Goal: Task Accomplishment & Management: Manage account settings

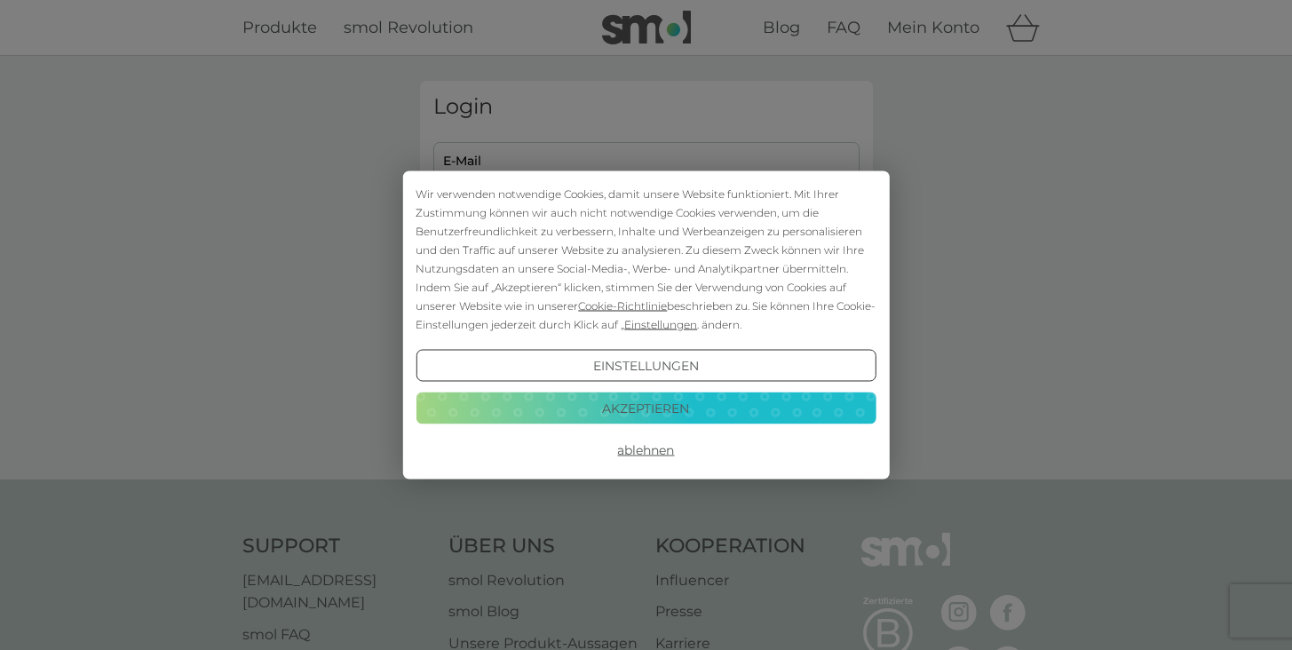
type input "ghostwriter@textagentur-plewe.de"
click at [629, 413] on button "Akzeptieren" at bounding box center [646, 408] width 460 height 32
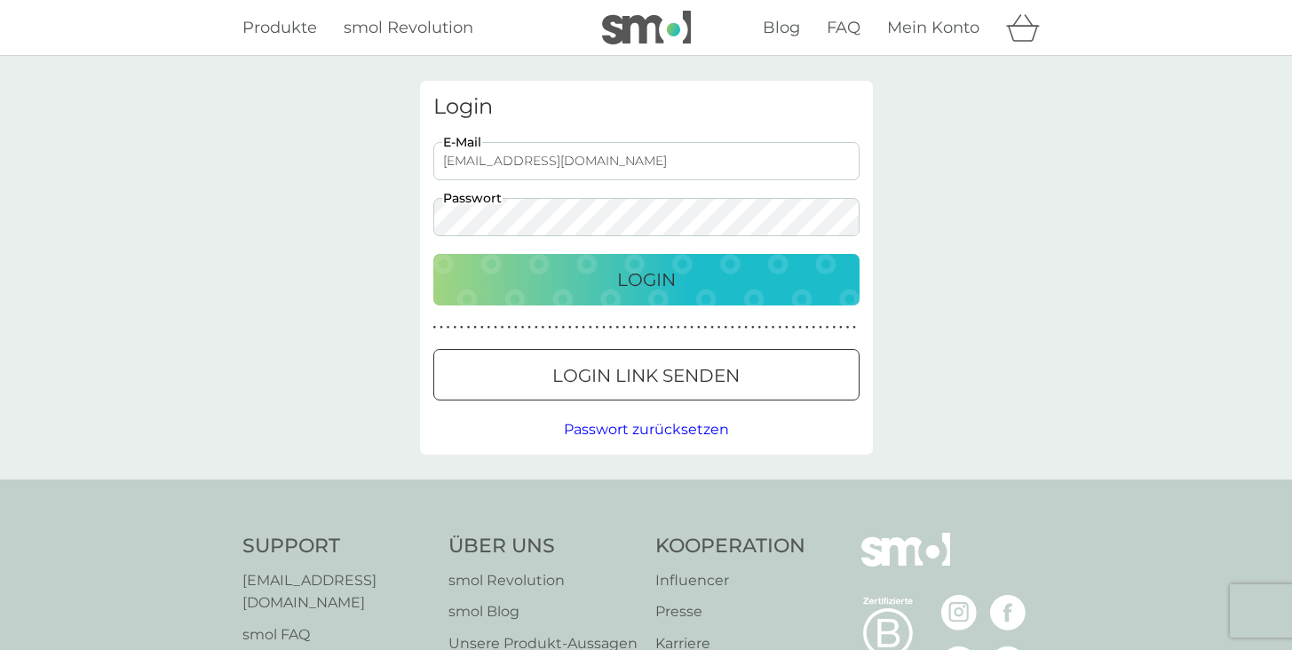
click at [636, 295] on button "Login" at bounding box center [646, 280] width 426 height 52
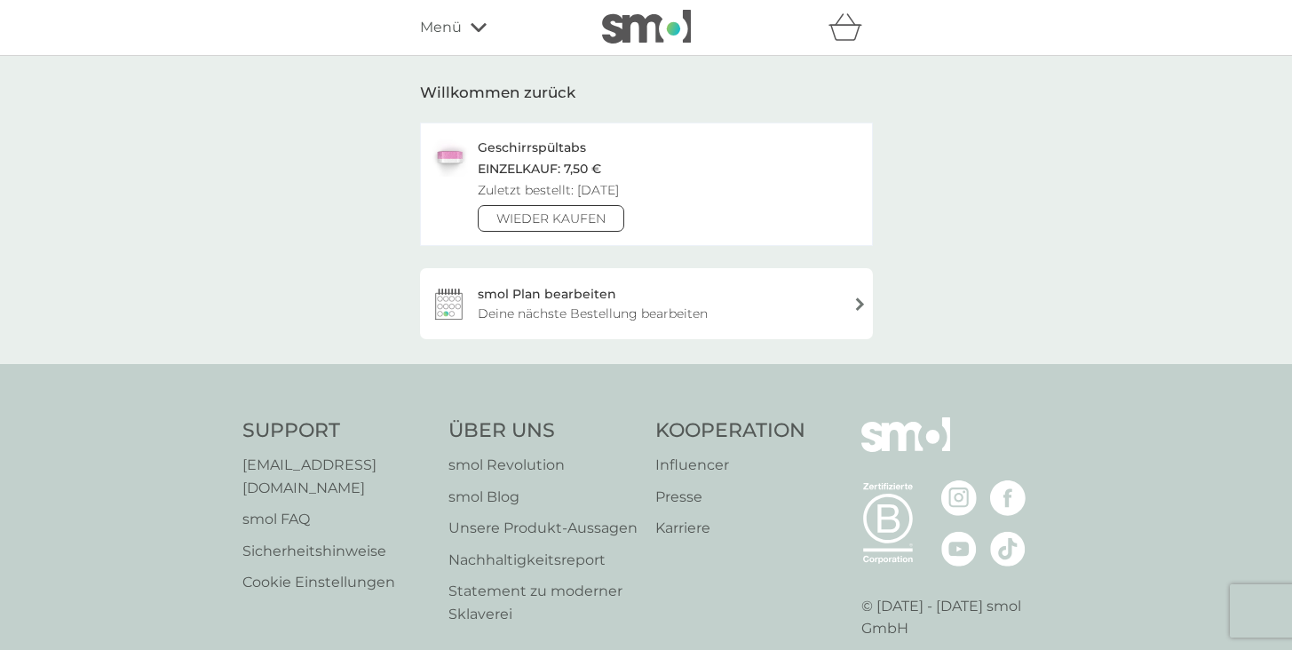
click at [671, 307] on div "Deine nächste Bestellung bearbeiten" at bounding box center [593, 314] width 230 height 20
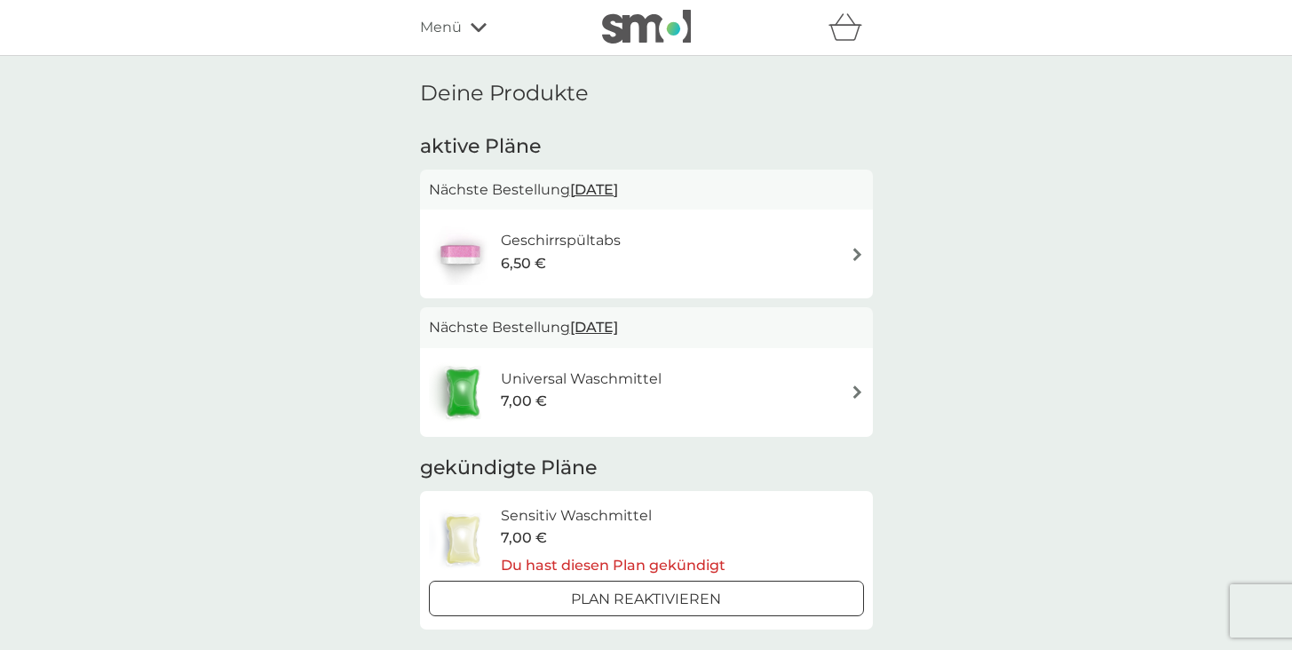
click at [841, 251] on div "Geschirrspültabs 6,50 €" at bounding box center [646, 254] width 435 height 62
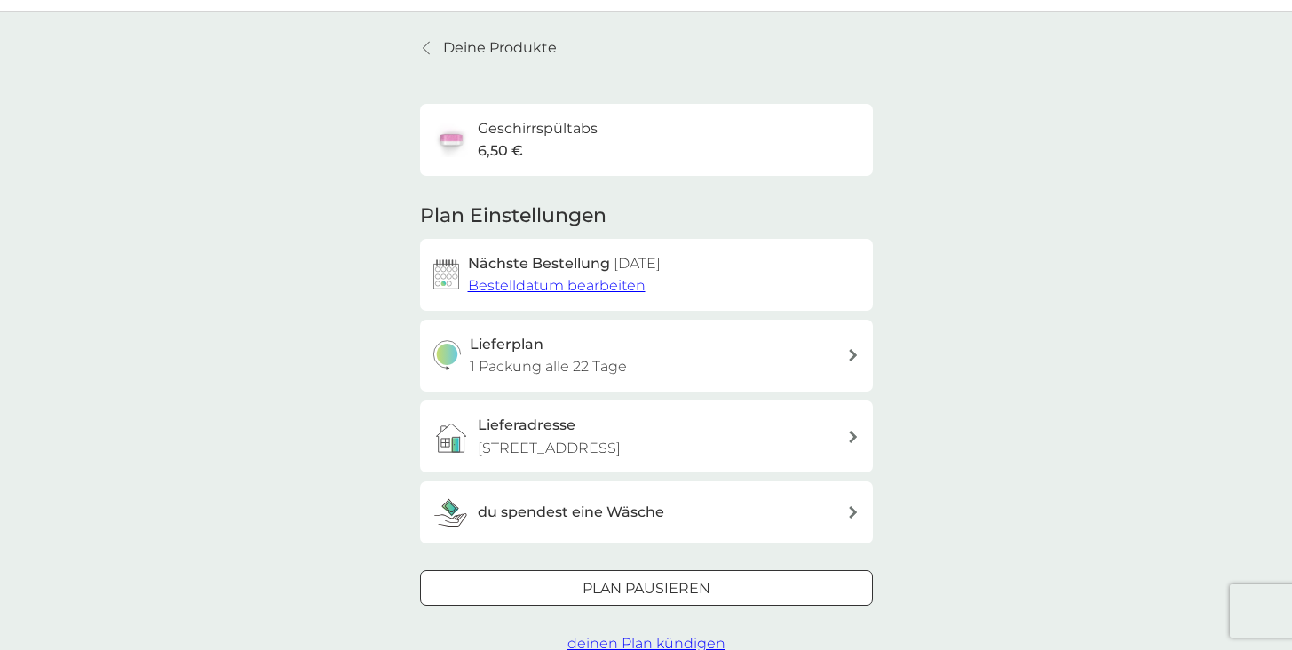
scroll to position [80, 0]
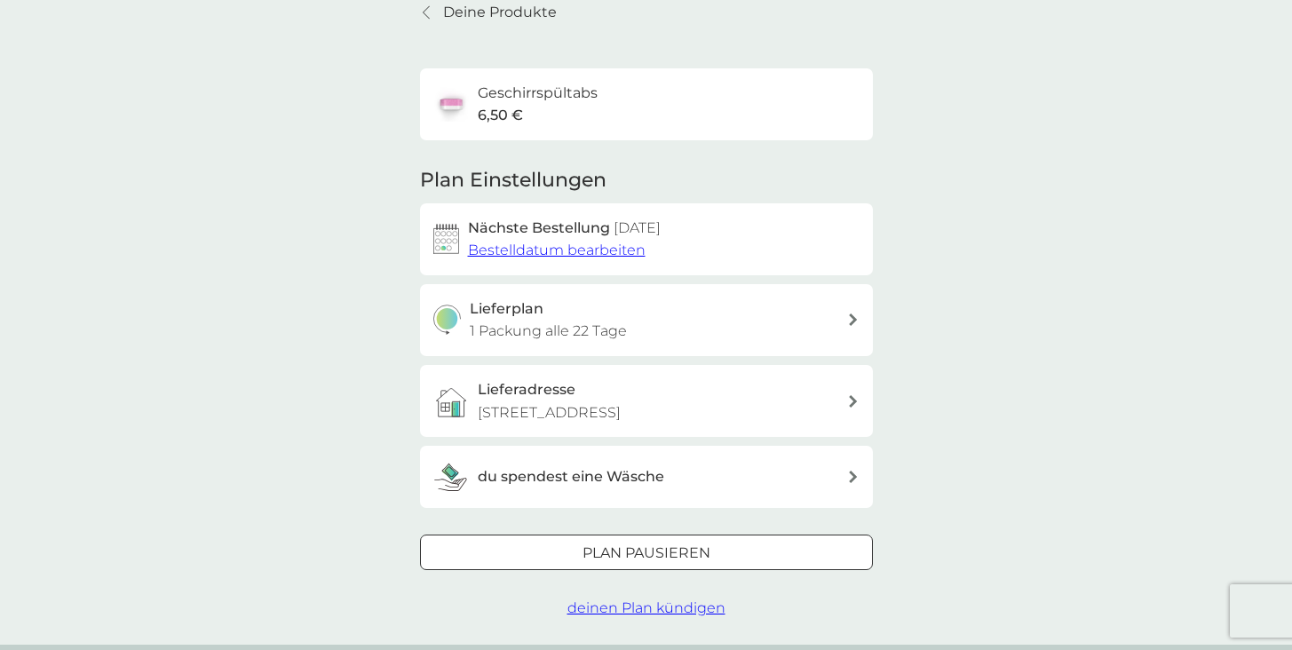
click at [811, 331] on div "Lieferplan 1 Packung alle 22 Tage" at bounding box center [658, 320] width 377 height 45
select select "21"
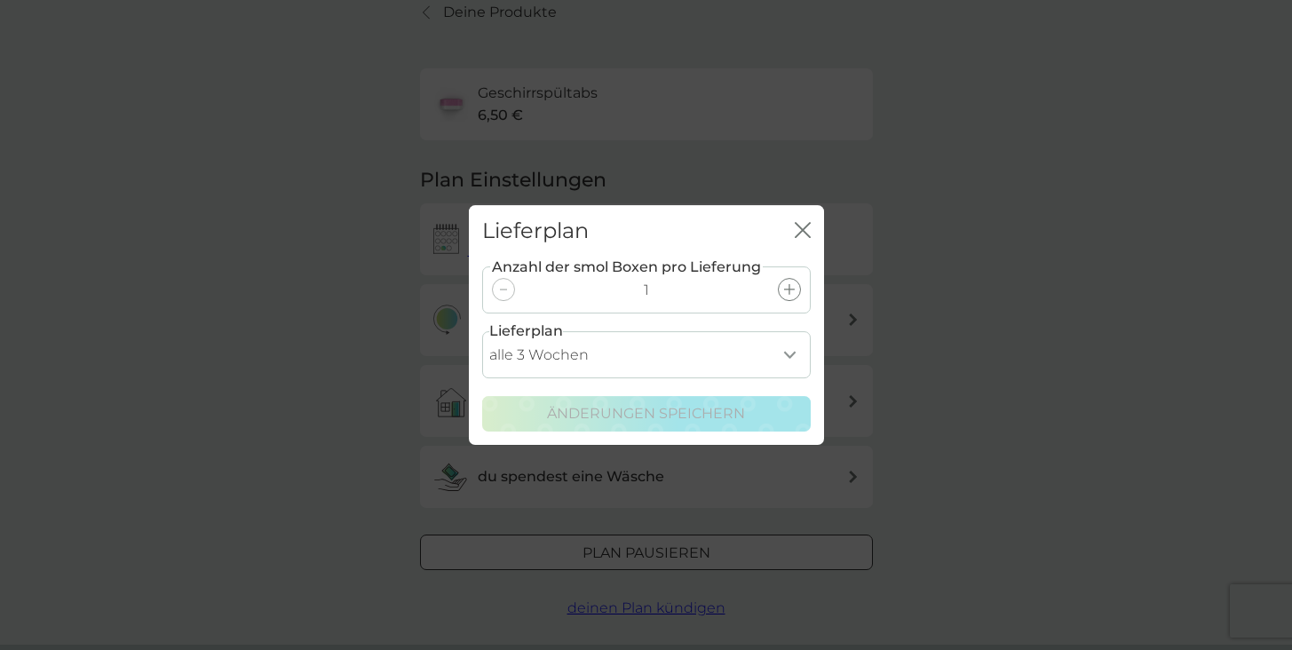
click at [805, 231] on icon "Schließen" at bounding box center [803, 230] width 16 height 16
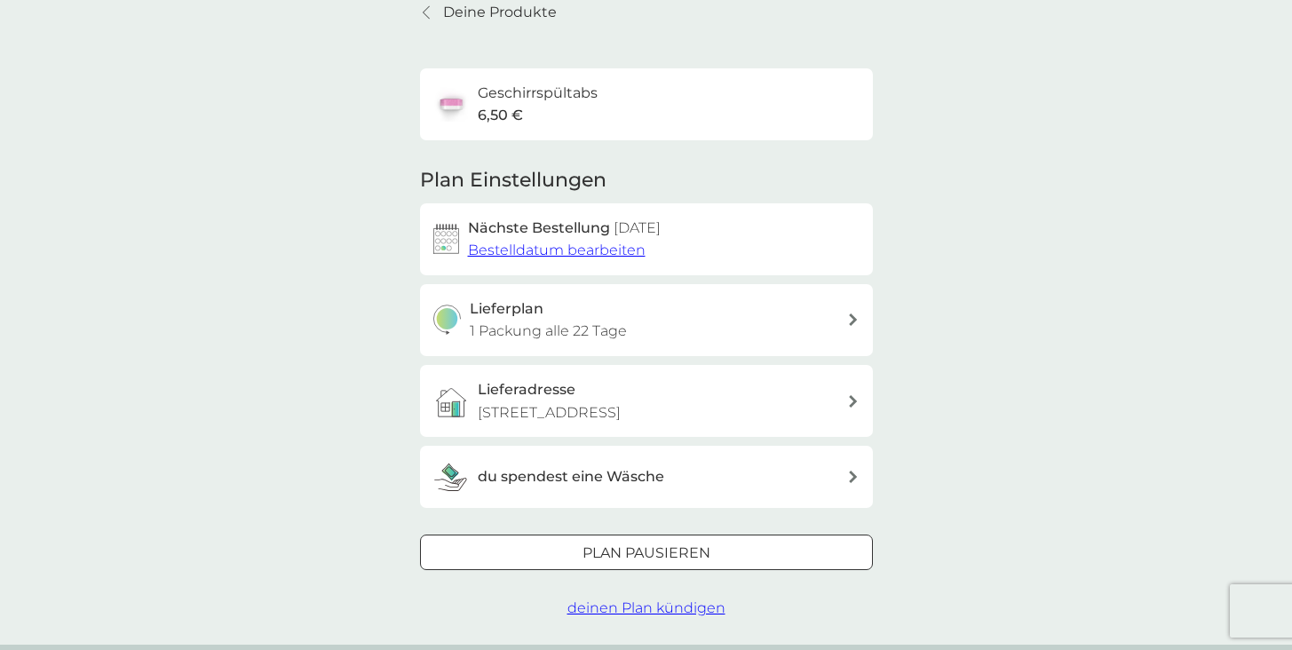
click at [636, 254] on span "Bestelldatum bearbeiten" at bounding box center [557, 250] width 178 height 17
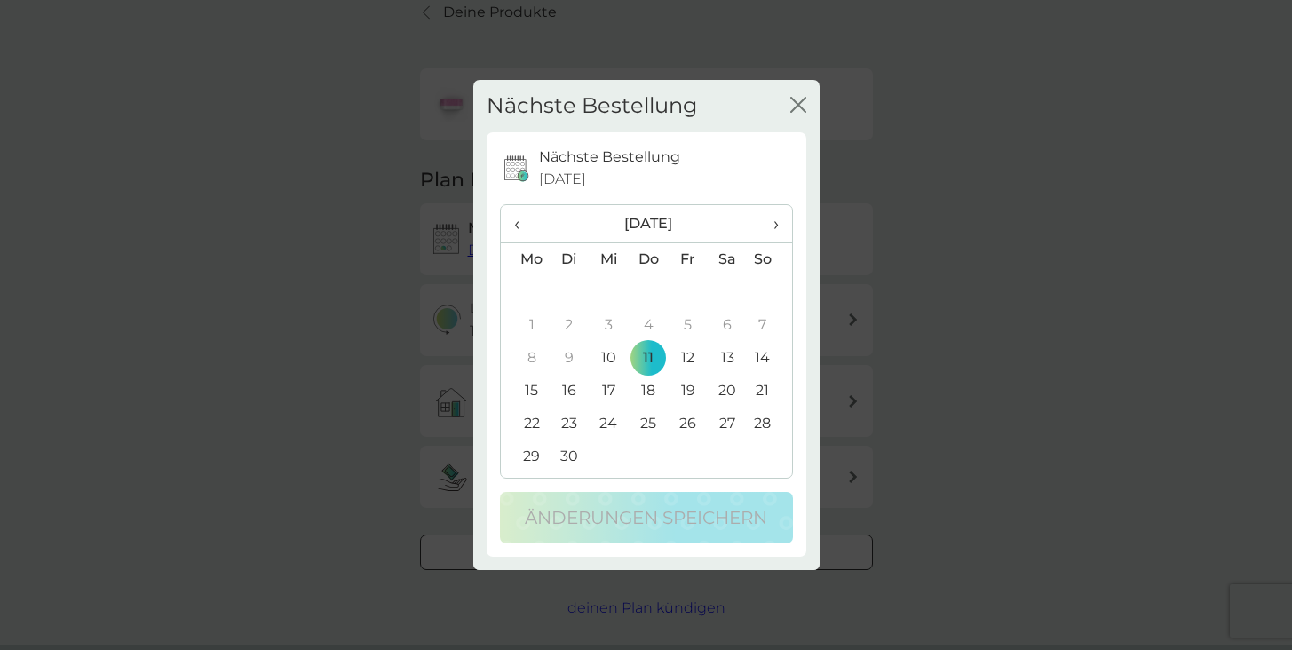
click at [647, 426] on td "25" at bounding box center [649, 424] width 40 height 33
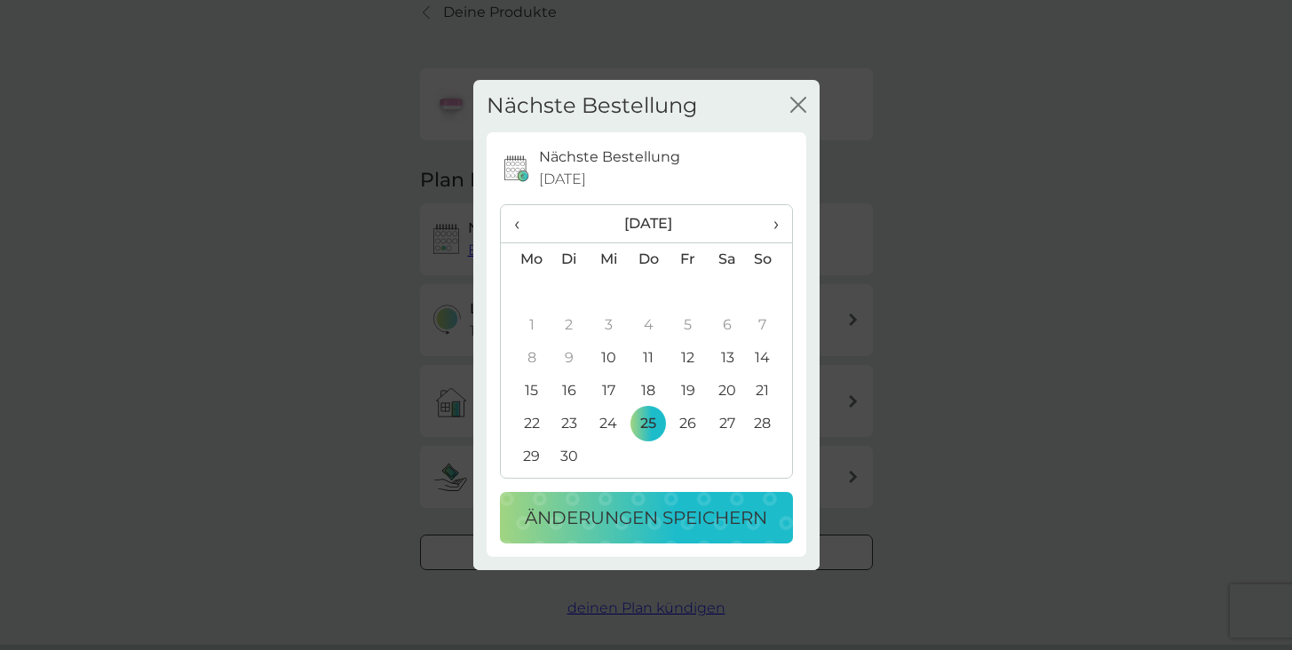
click at [626, 526] on p "Änderungen speichern" at bounding box center [646, 518] width 242 height 28
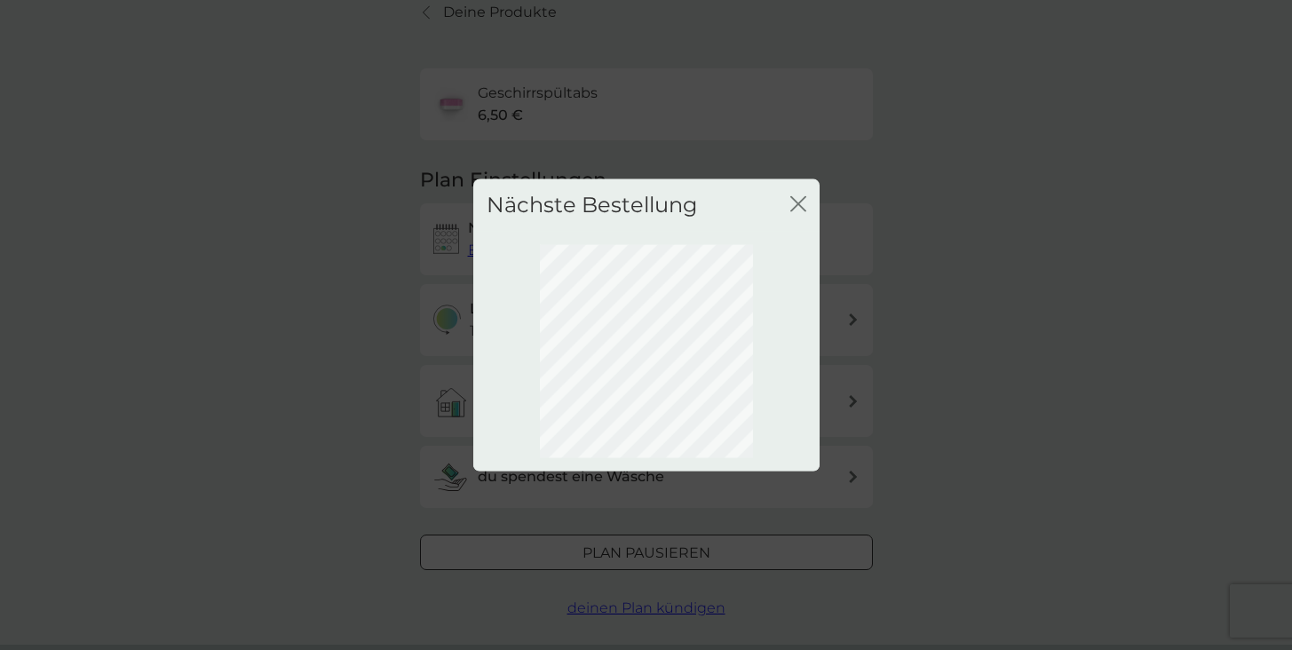
click at [803, 204] on icon "Schließen" at bounding box center [798, 204] width 16 height 16
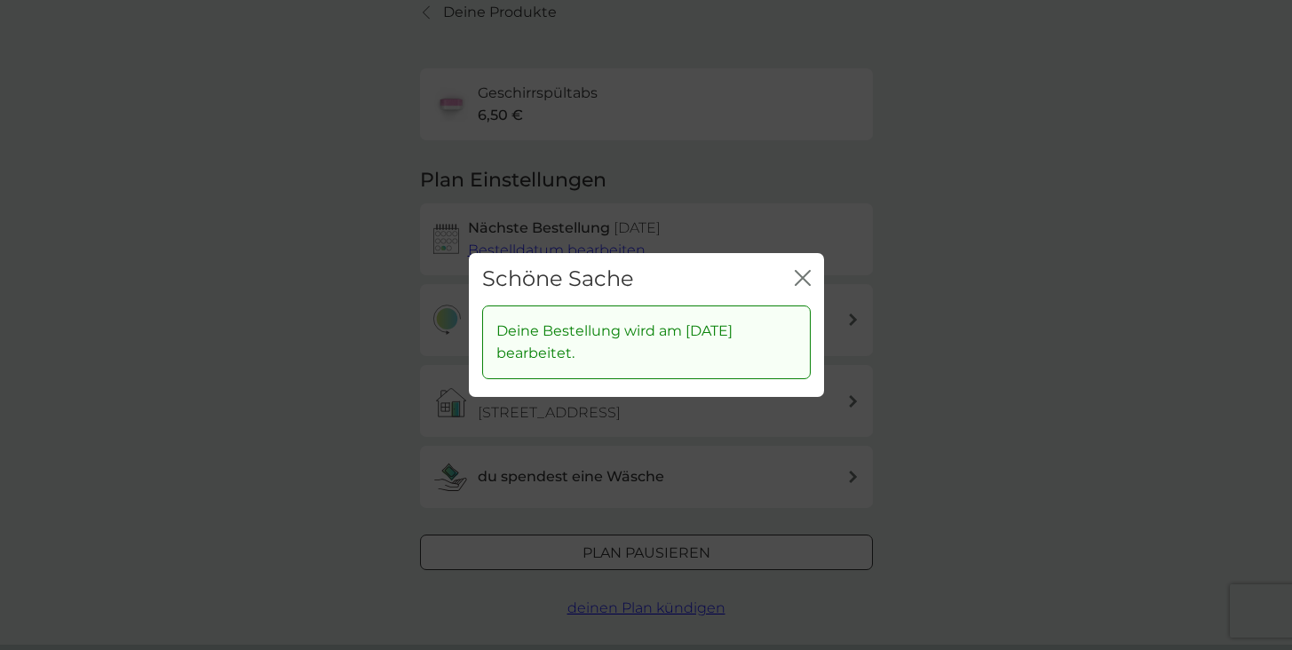
click at [806, 283] on icon "Schließen" at bounding box center [806, 278] width 7 height 14
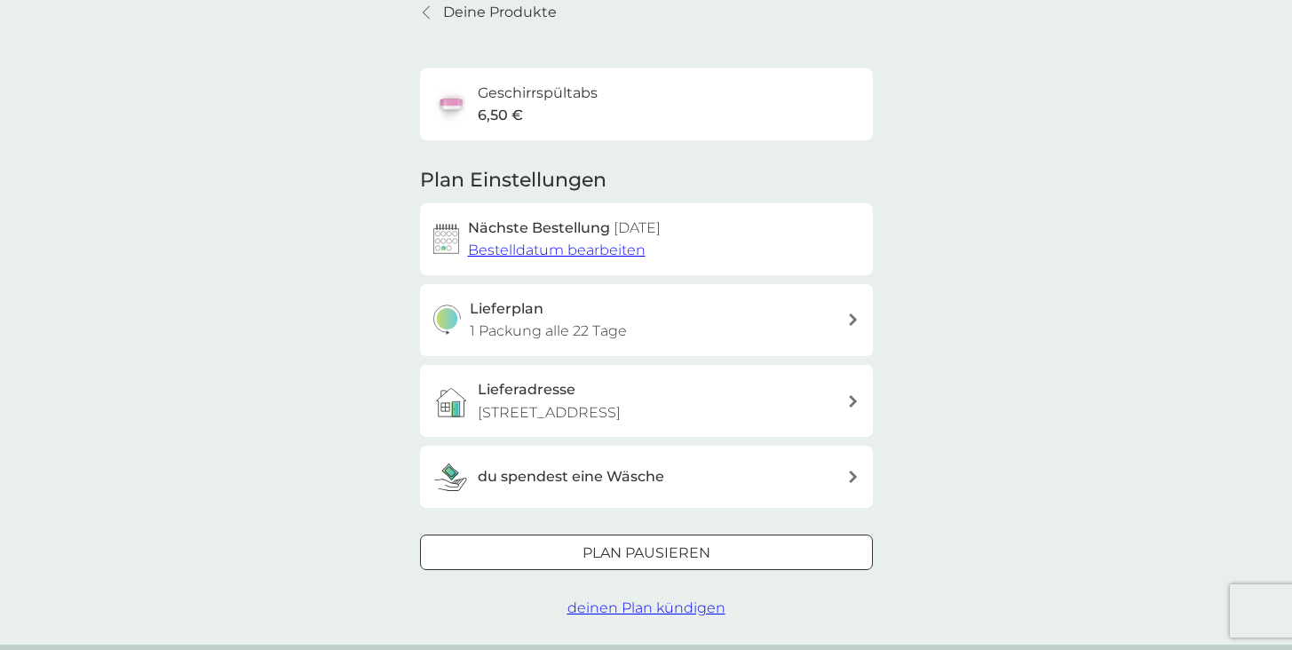
click at [433, 13] on link "Deine Produkte" at bounding box center [488, 12] width 137 height 23
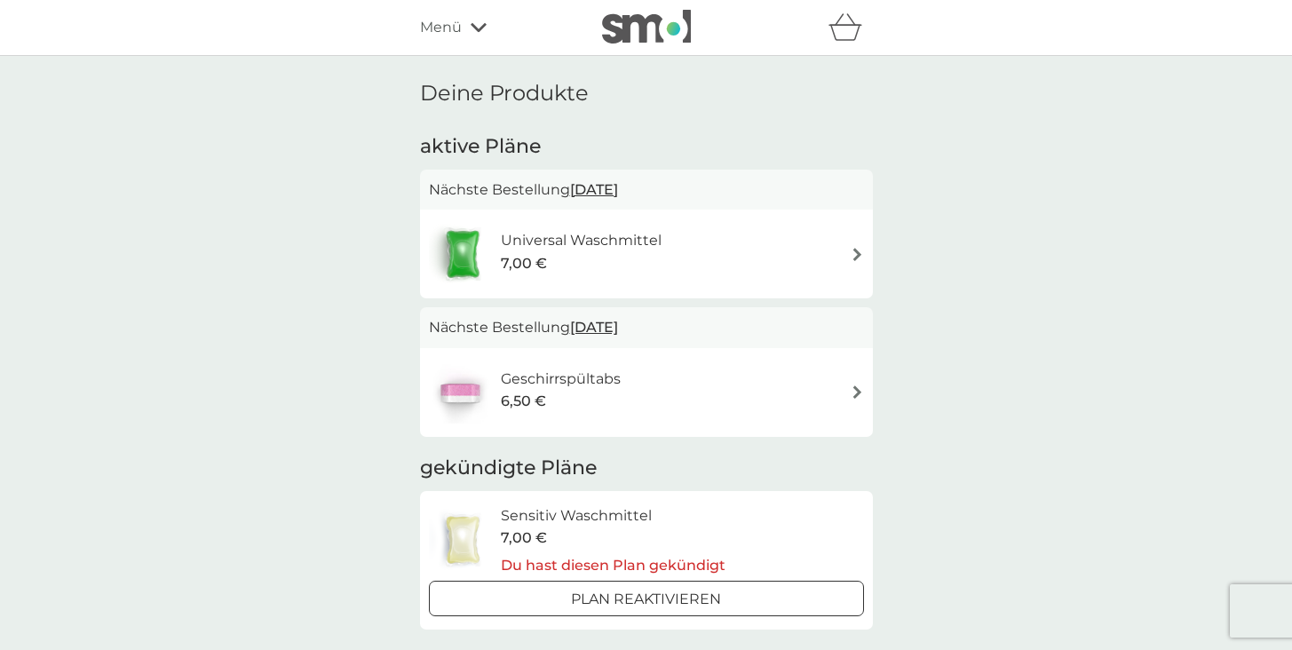
click at [474, 36] on div "Menü" at bounding box center [495, 27] width 151 height 23
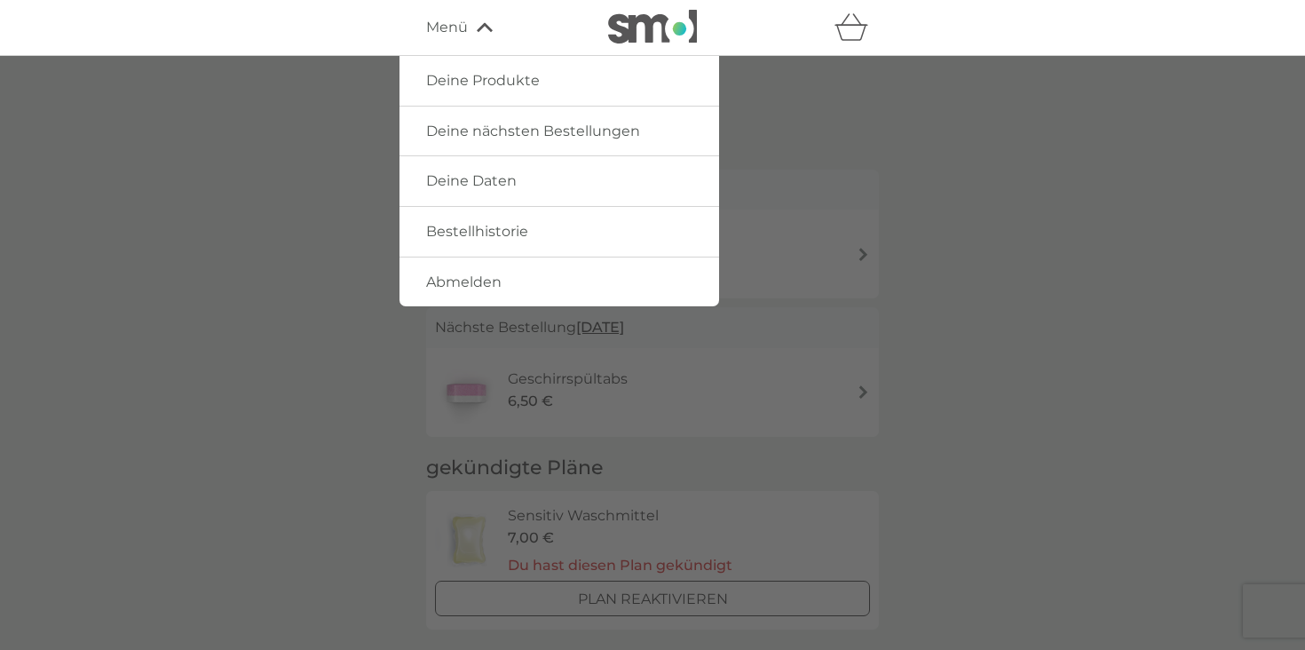
click at [408, 480] on div at bounding box center [652, 381] width 1305 height 650
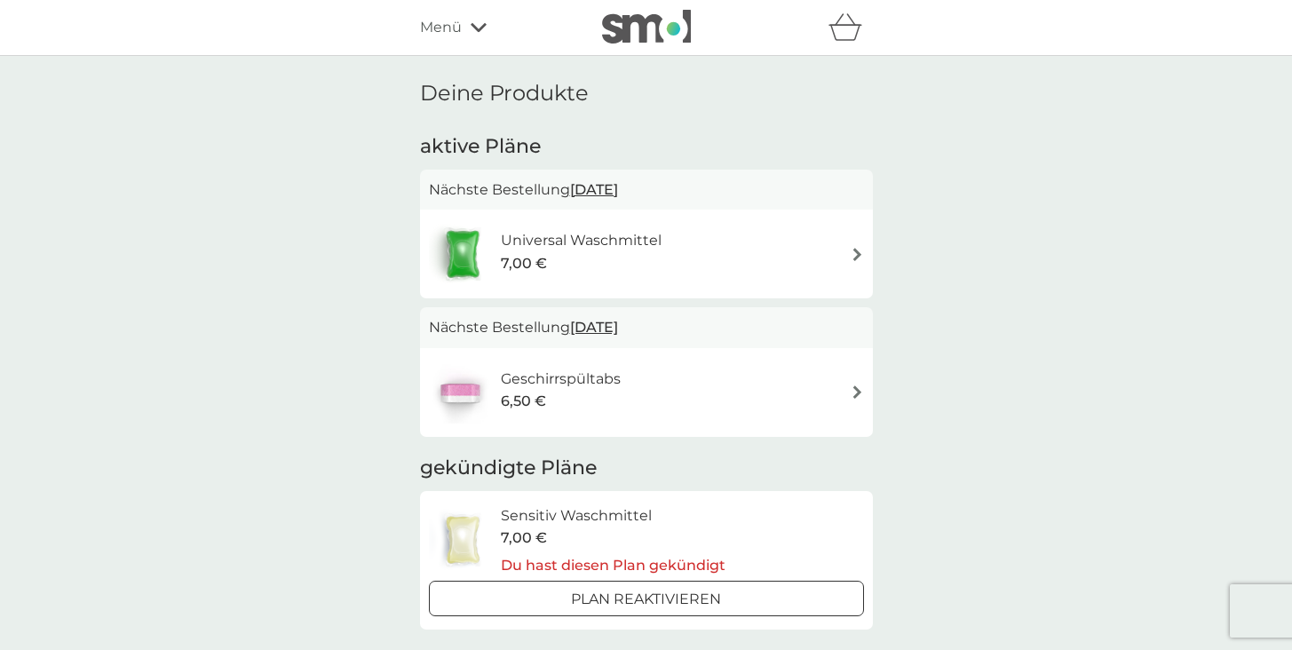
click at [600, 386] on h6 "Geschirrspültabs" at bounding box center [561, 379] width 120 height 23
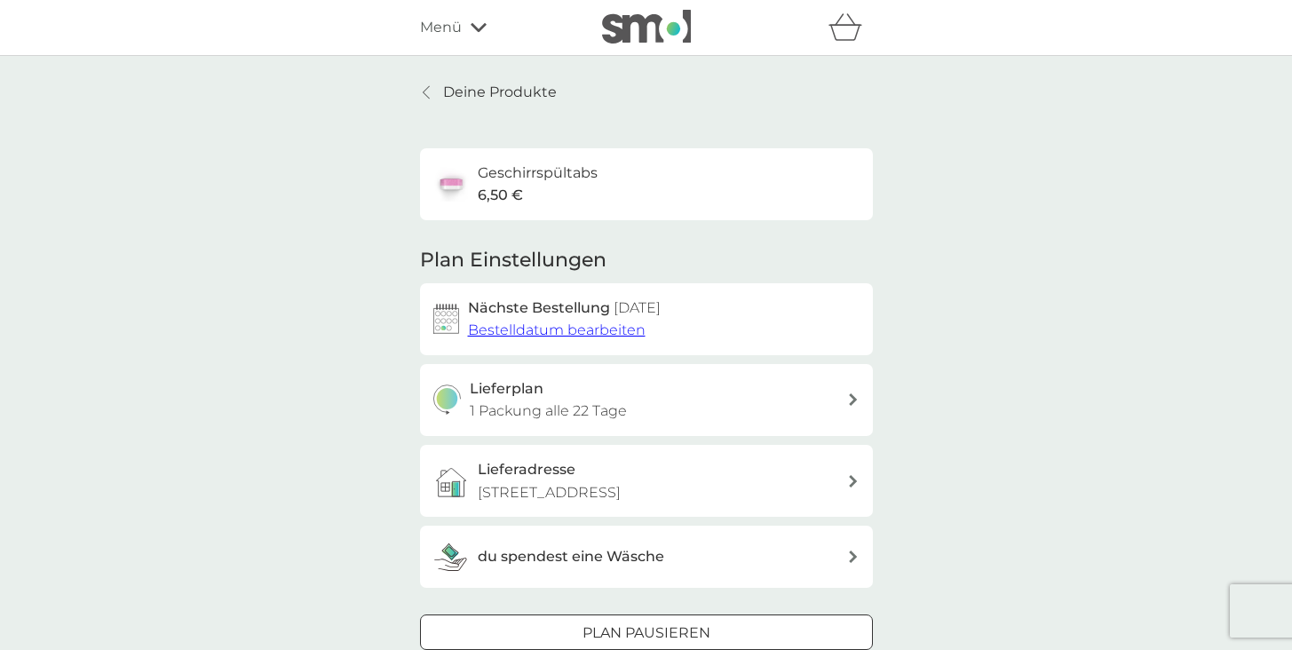
click at [432, 99] on link "Deine Produkte" at bounding box center [488, 92] width 137 height 23
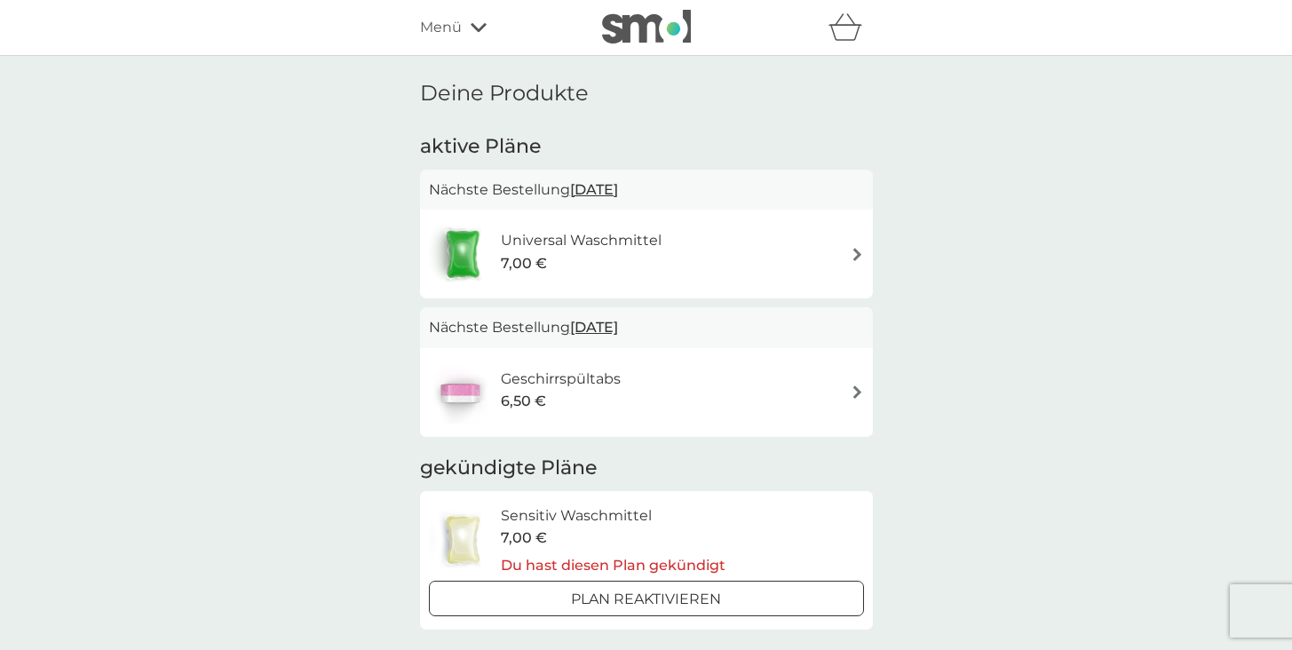
click at [736, 257] on div "Universal Waschmittel 7,00 €" at bounding box center [646, 254] width 435 height 62
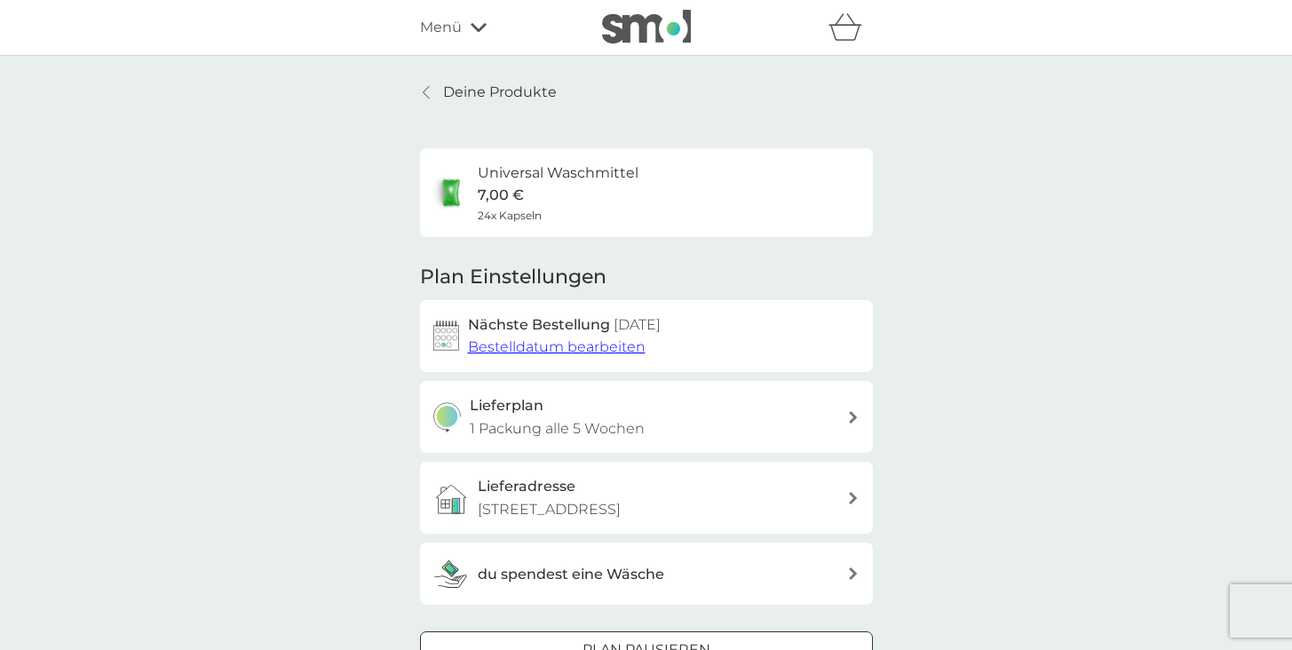
click at [626, 355] on span "Bestelldatum bearbeiten" at bounding box center [557, 346] width 178 height 17
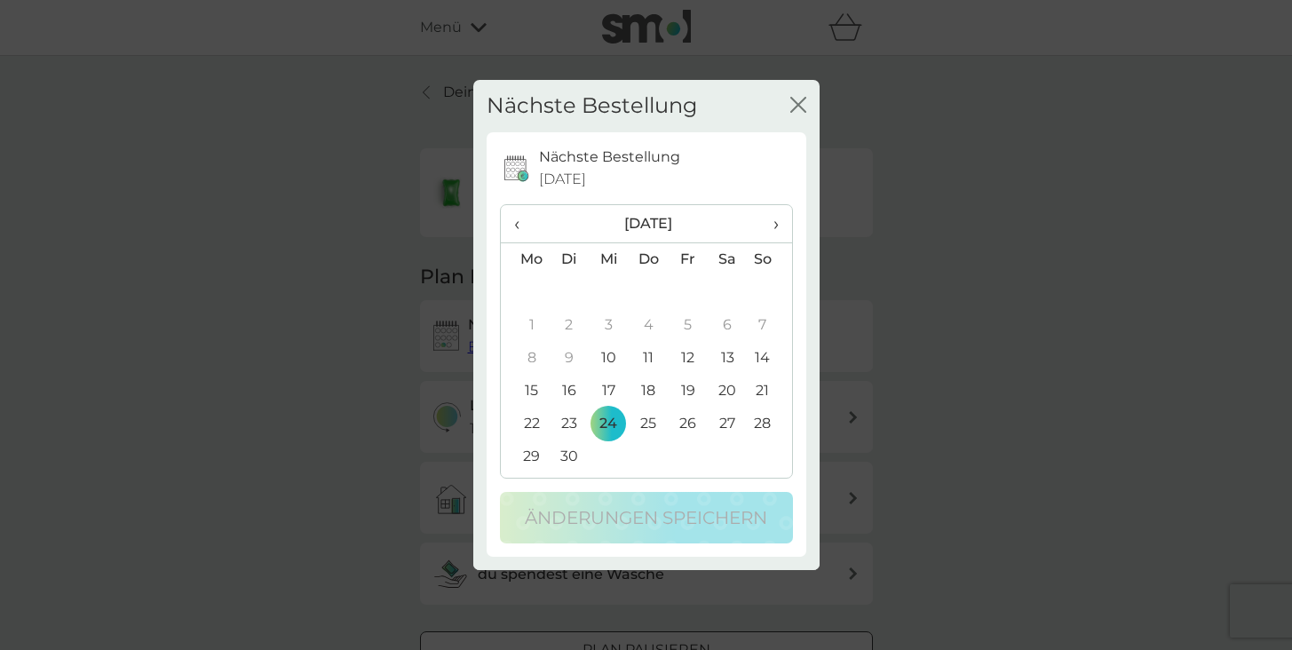
click at [780, 228] on th "›" at bounding box center [769, 224] width 44 height 38
click at [698, 385] on td "24" at bounding box center [688, 391] width 40 height 33
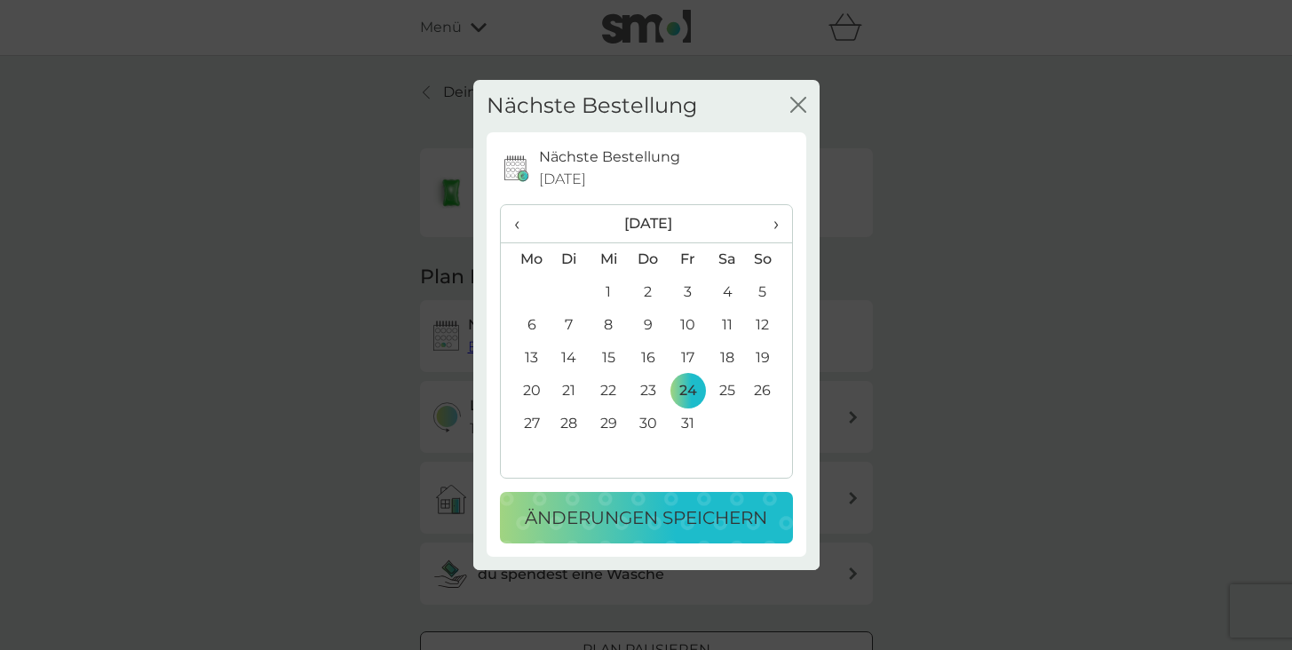
click at [677, 514] on p "Änderungen speichern" at bounding box center [646, 518] width 242 height 28
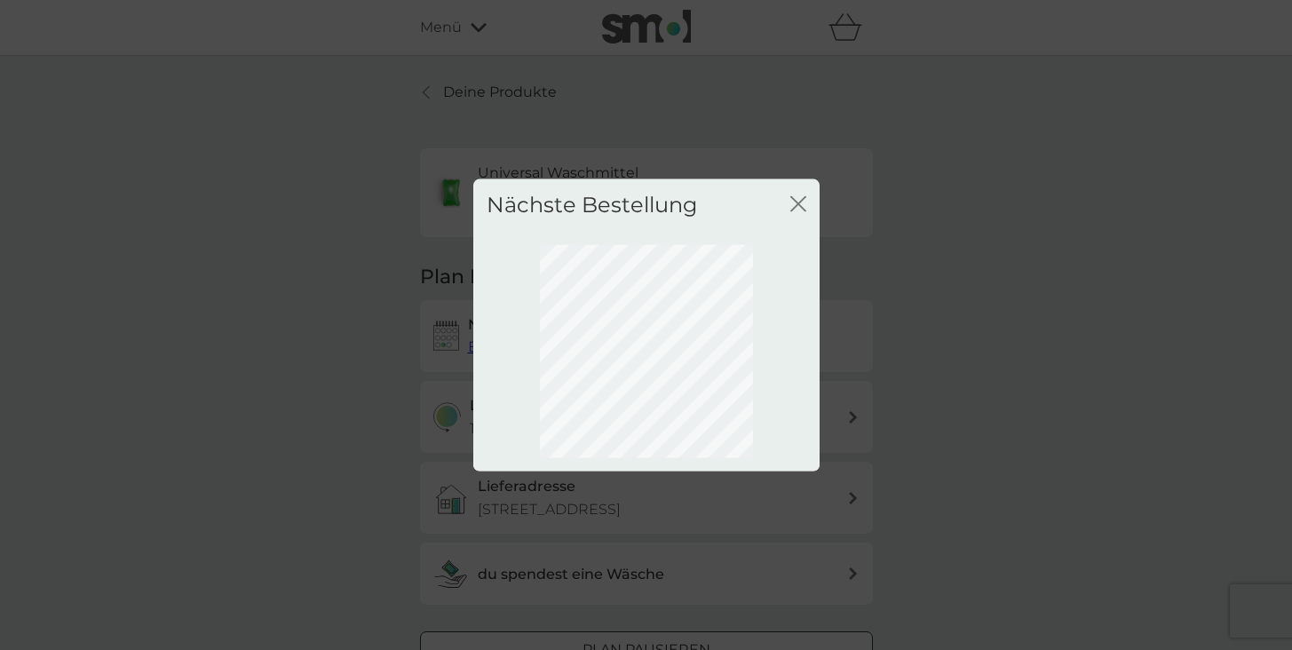
click at [801, 203] on icon "Schließen" at bounding box center [798, 204] width 16 height 16
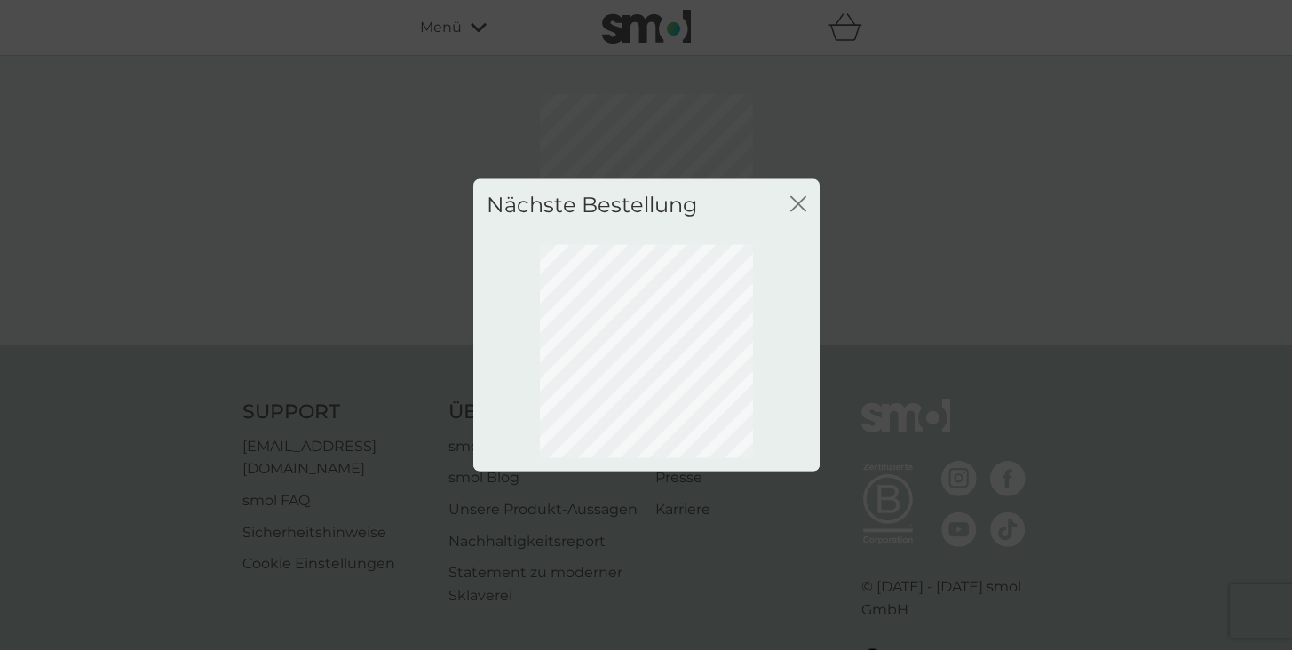
click at [800, 202] on icon "Schließen" at bounding box center [798, 204] width 16 height 16
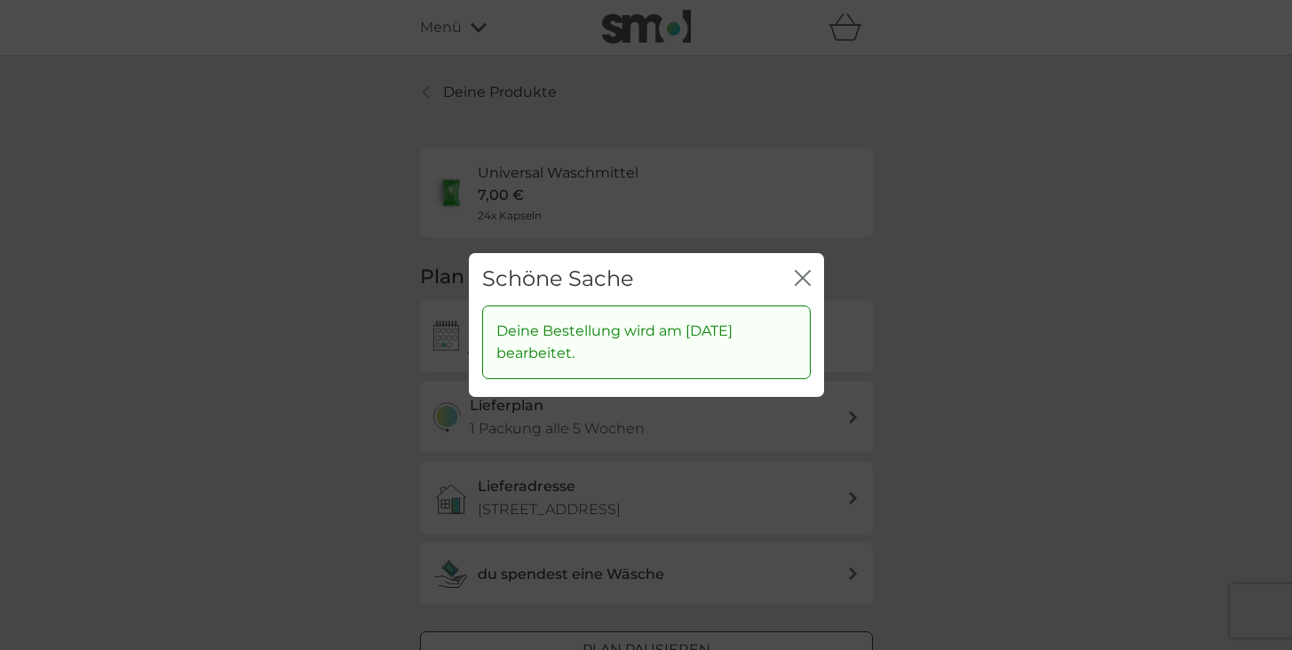
click at [810, 275] on icon "Schließen" at bounding box center [803, 278] width 16 height 16
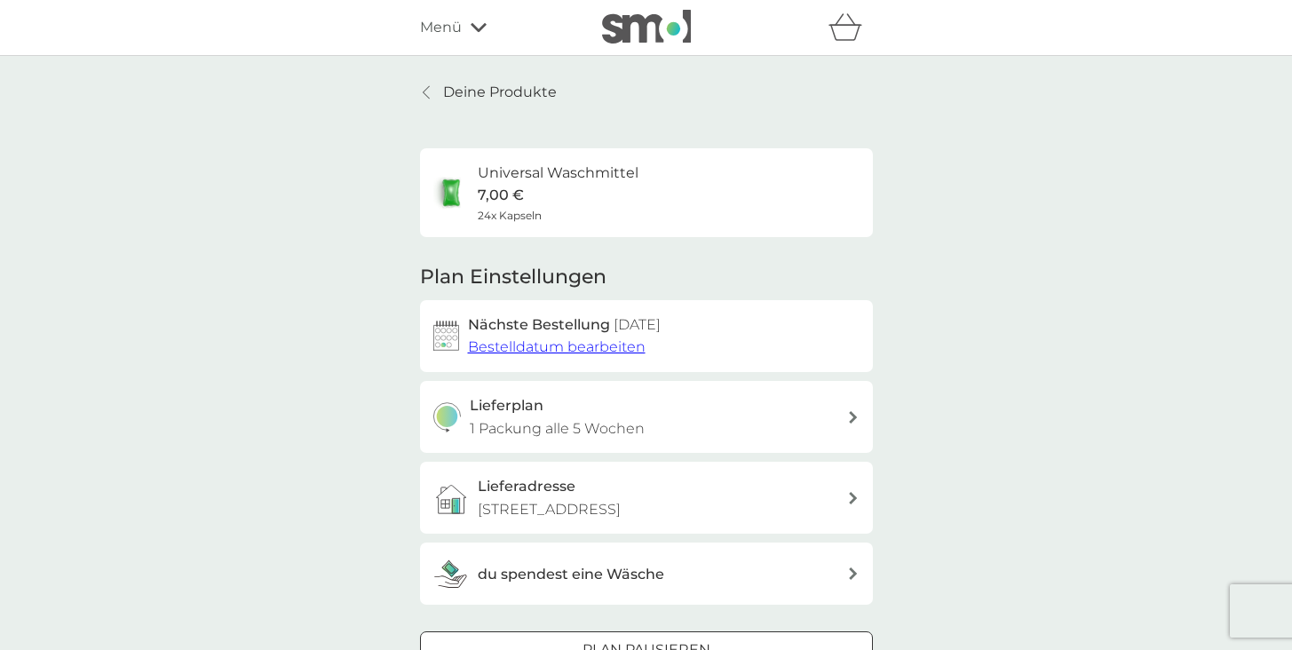
click at [659, 23] on img at bounding box center [646, 27] width 89 height 34
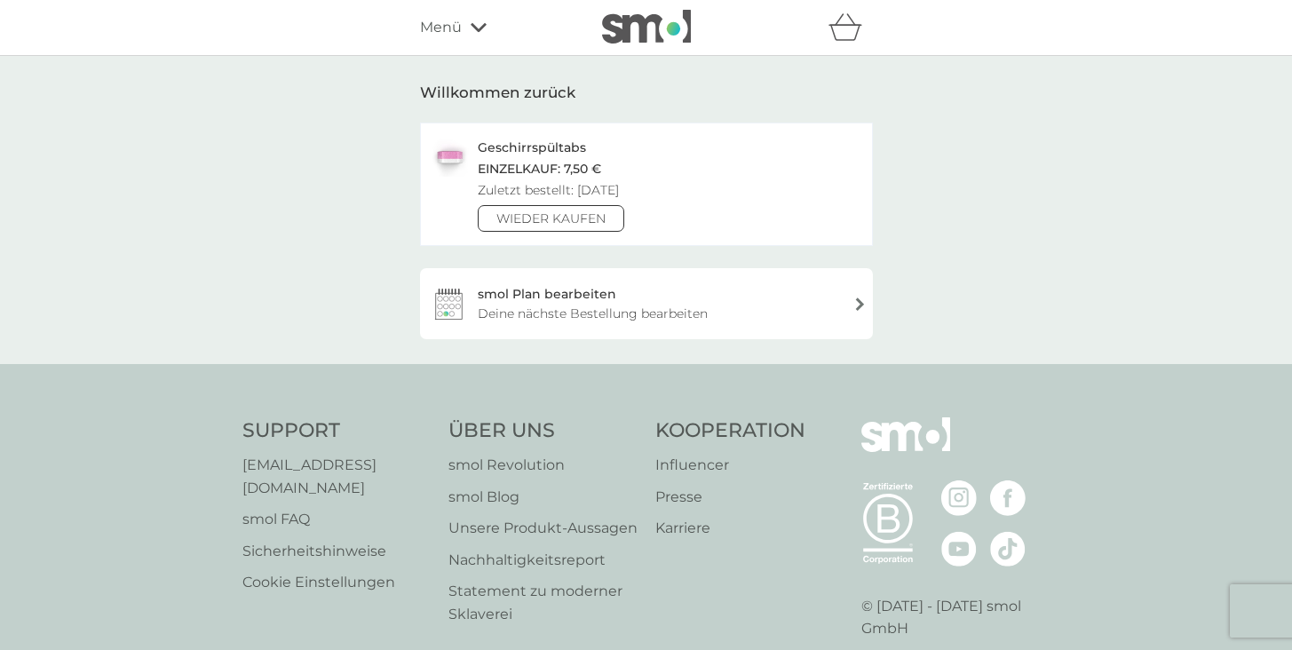
click at [537, 532] on p "Unsere Produkt‑Aussagen" at bounding box center [542, 528] width 189 height 23
